Goal: Task Accomplishment & Management: Use online tool/utility

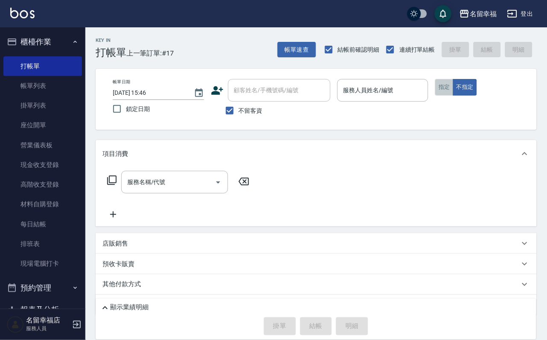
click at [454, 94] on button "指定" at bounding box center [444, 87] width 18 height 17
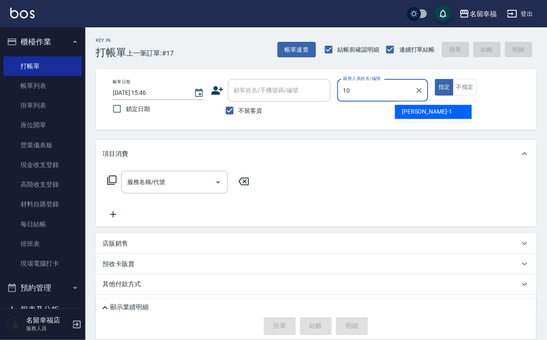
type input "海龜-10"
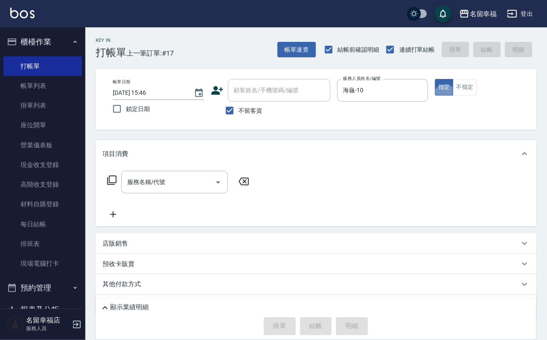
type button "true"
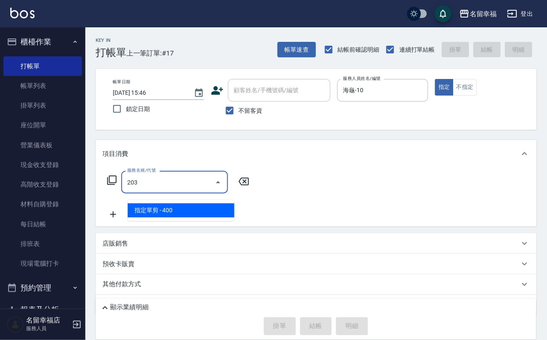
type input "指定單剪(203)"
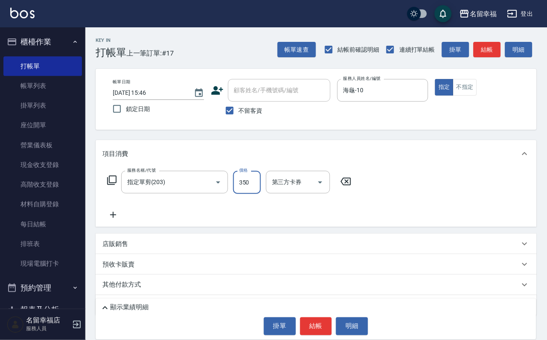
type input "350"
click at [326, 319] on button "結帳" at bounding box center [316, 326] width 32 height 18
click at [313, 320] on body "名留幸福 登出 櫃檯作業 打帳單 帳單列表 掛單列表 座位開單 營業儀表板 現金收支登錄 高階收支登錄 材料自購登錄 每日結帳 排班表 現場電腦打卡 預約管理…" at bounding box center [273, 188] width 547 height 376
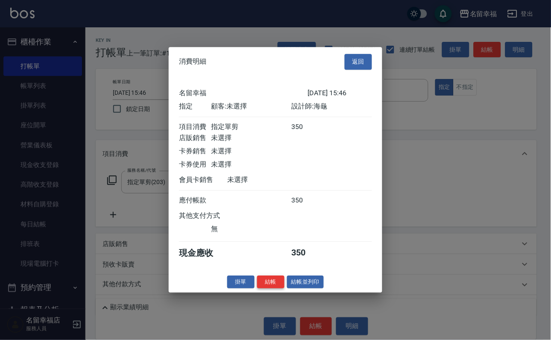
scroll to position [106, 0]
click at [266, 289] on button "結帳" at bounding box center [270, 281] width 27 height 13
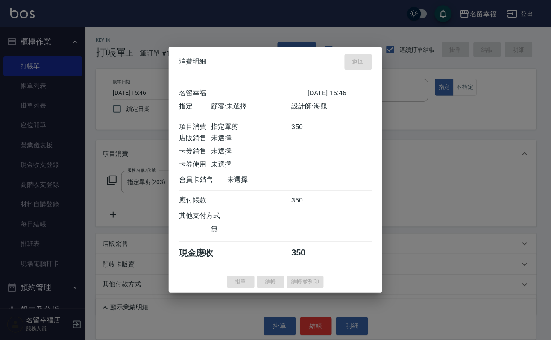
type input "[DATE] 17:14"
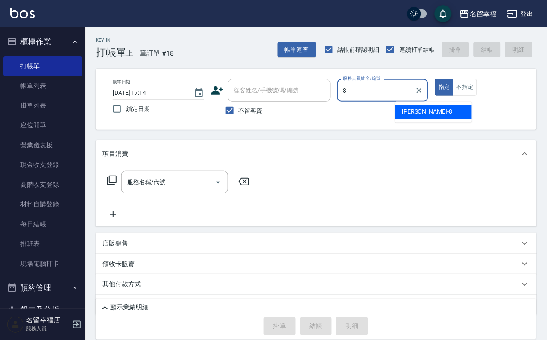
type input "[PERSON_NAME]-8"
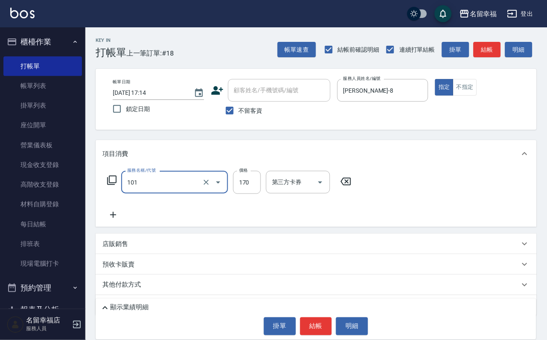
type input "洗髮(101)"
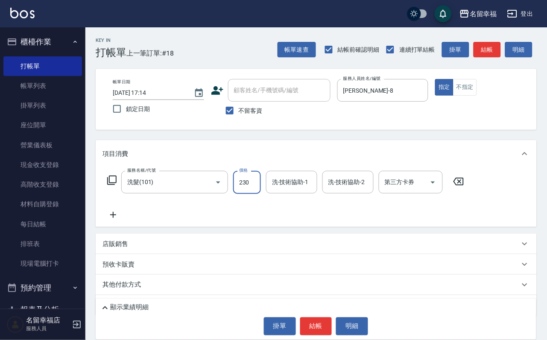
type input "230"
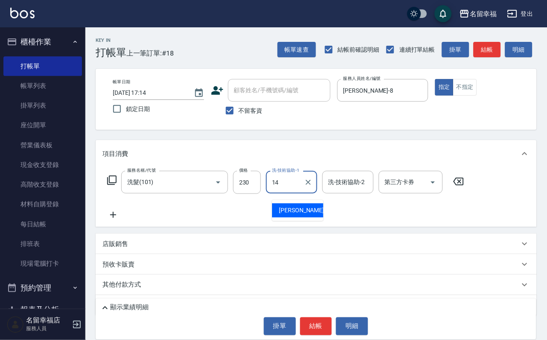
type input "[PERSON_NAME]-14"
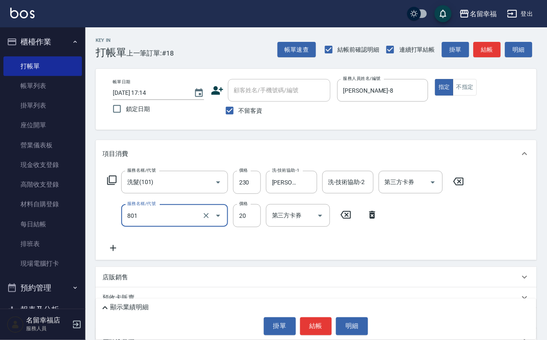
type input "潤絲(801)"
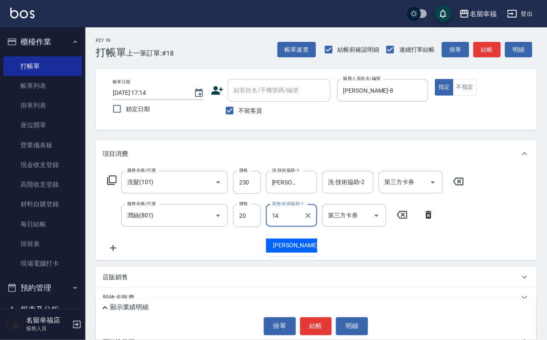
type input "[PERSON_NAME]-14"
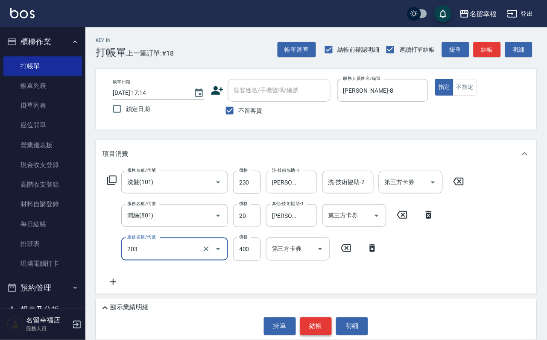
type input "指定單剪(203)"
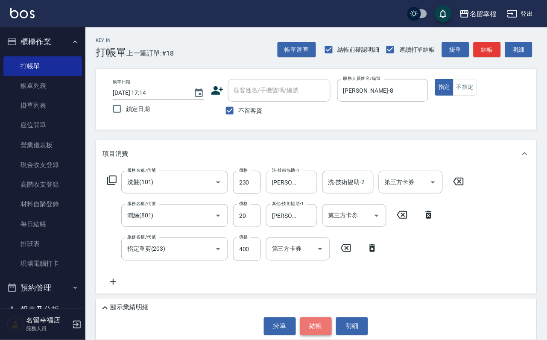
click at [316, 317] on button "結帳" at bounding box center [316, 326] width 32 height 18
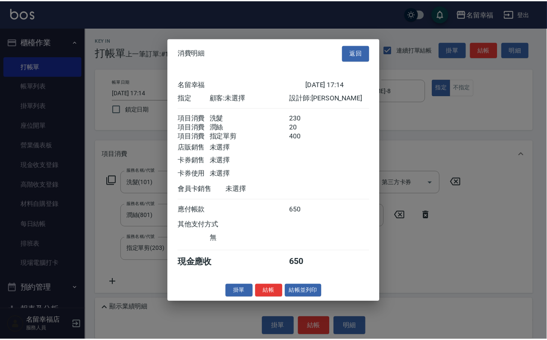
scroll to position [169, 0]
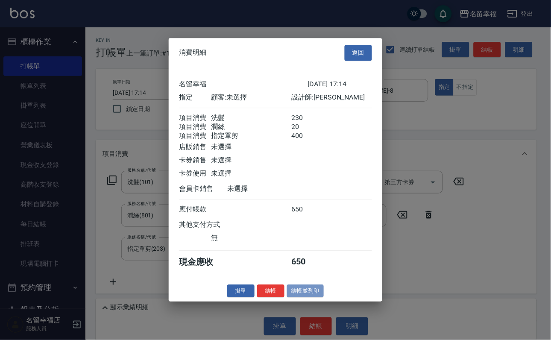
drag, startPoint x: 311, startPoint y: 327, endPoint x: 307, endPoint y: 325, distance: 4.6
click at [311, 298] on button "結帳並列印" at bounding box center [305, 290] width 37 height 13
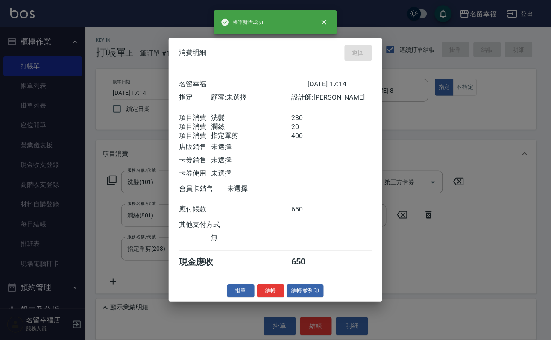
type input "[DATE] 17:27"
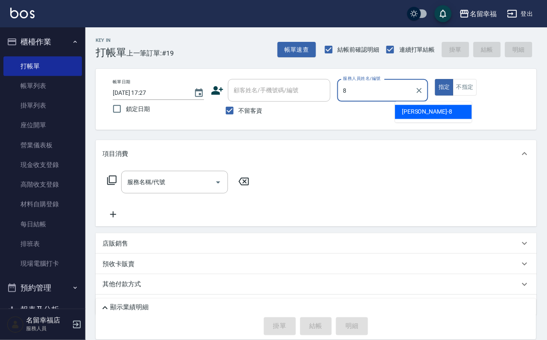
type input "[PERSON_NAME]-8"
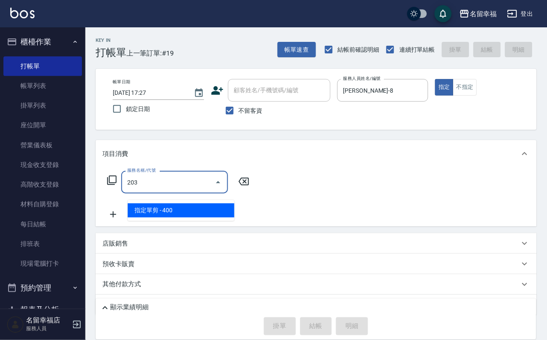
type input "指定單剪(203)"
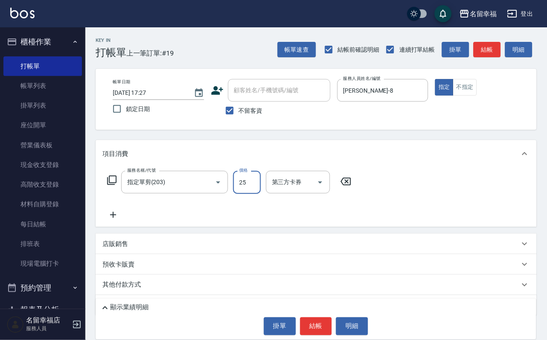
type input "250"
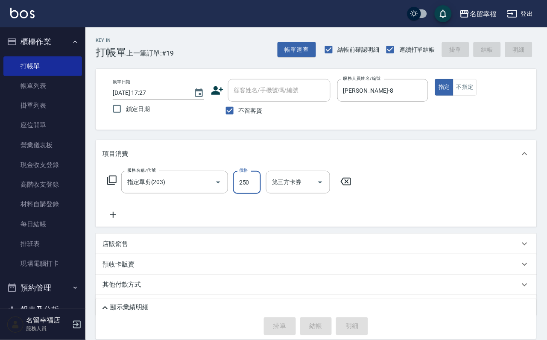
type input "[DATE] 17:37"
